Goal: Task Accomplishment & Management: Use online tool/utility

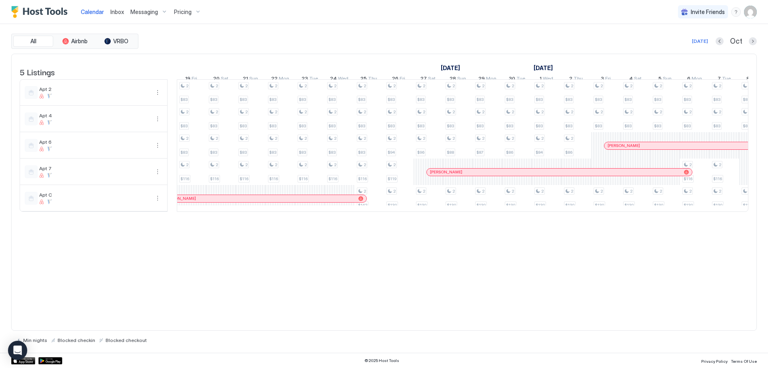
scroll to position [0, 1063]
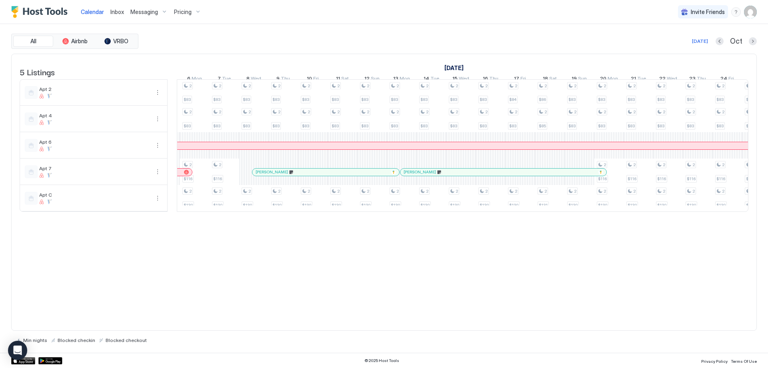
click at [343, 175] on div at bounding box center [343, 172] width 6 height 6
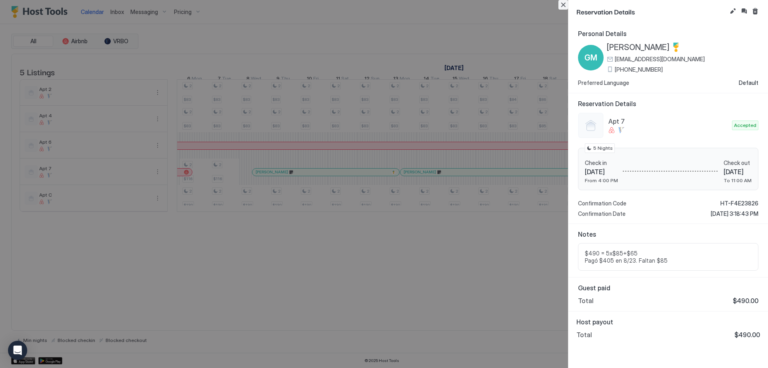
click at [560, 6] on button "Close" at bounding box center [563, 5] width 10 height 10
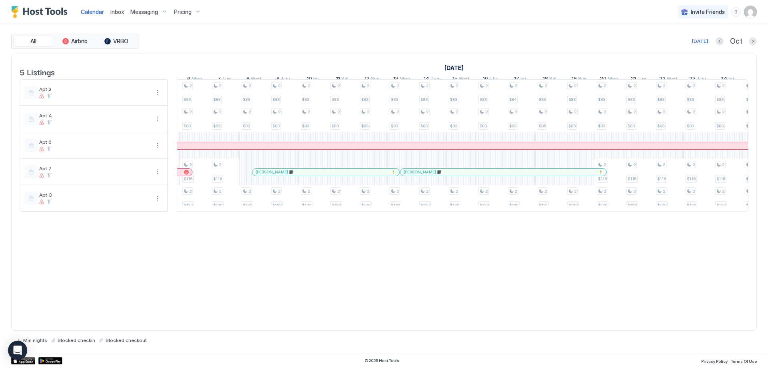
click at [706, 35] on div "All Airbnb VRBO [DATE] Oct" at bounding box center [383, 41] width 745 height 15
click at [706, 38] on div "[DATE]" at bounding box center [700, 41] width 16 height 7
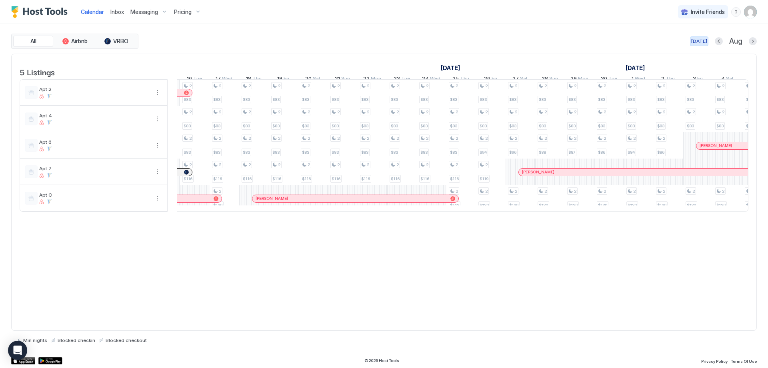
scroll to position [0, 444]
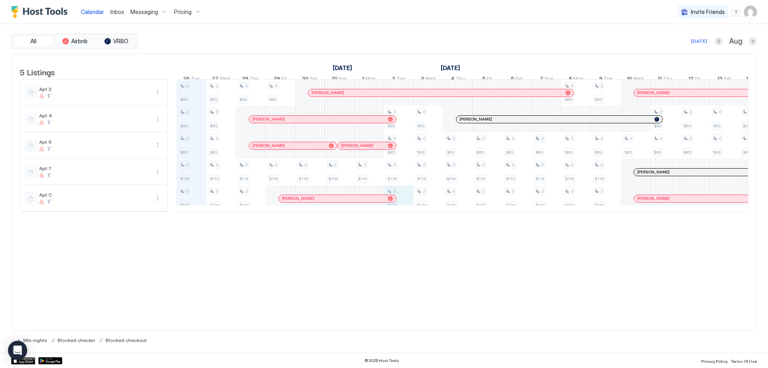
click at [407, 206] on div "2 $83 2 $83 2 $83 2 $116 2 $130 2 $83 2 $83 2 $83 2 $116 2 $130 2 $83 2 $116 2 …" at bounding box center [606, 146] width 1746 height 132
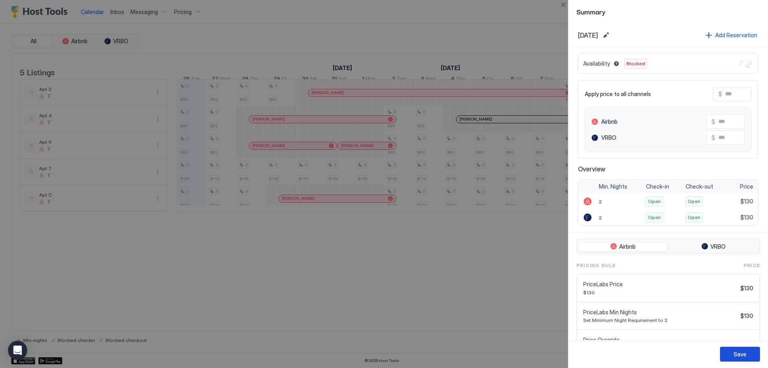
click at [733, 357] on div "Save" at bounding box center [739, 354] width 13 height 8
